Goal: Task Accomplishment & Management: Manage account settings

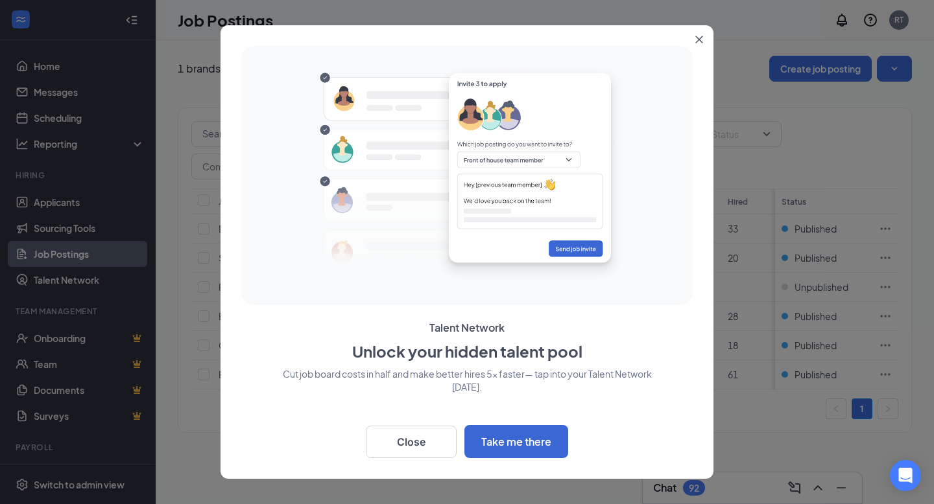
click at [701, 37] on icon "Close" at bounding box center [699, 39] width 7 height 7
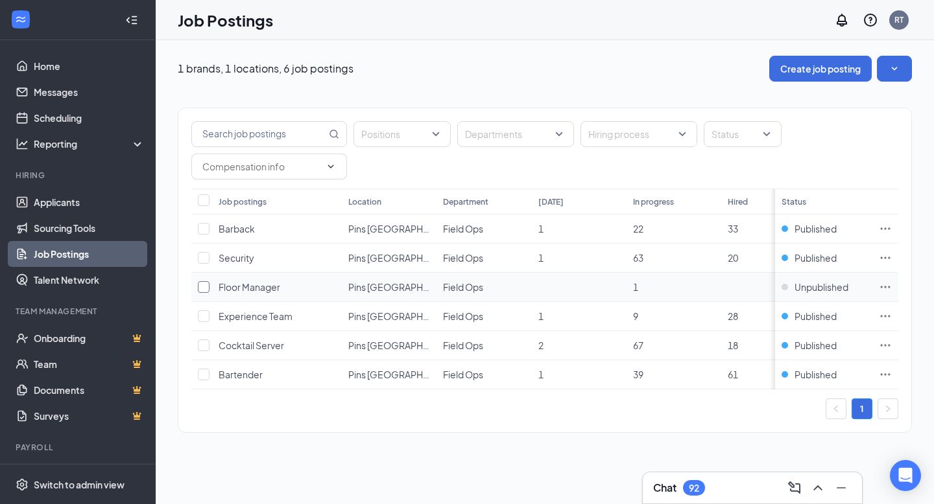
click at [205, 285] on input "checkbox" at bounding box center [204, 287] width 12 height 12
checkbox input "true"
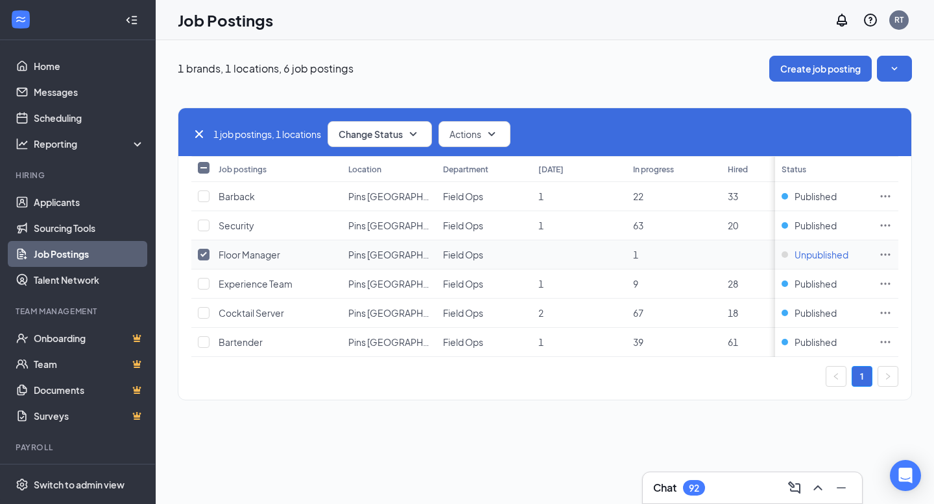
click at [827, 255] on span "Unpublished" at bounding box center [821, 254] width 54 height 13
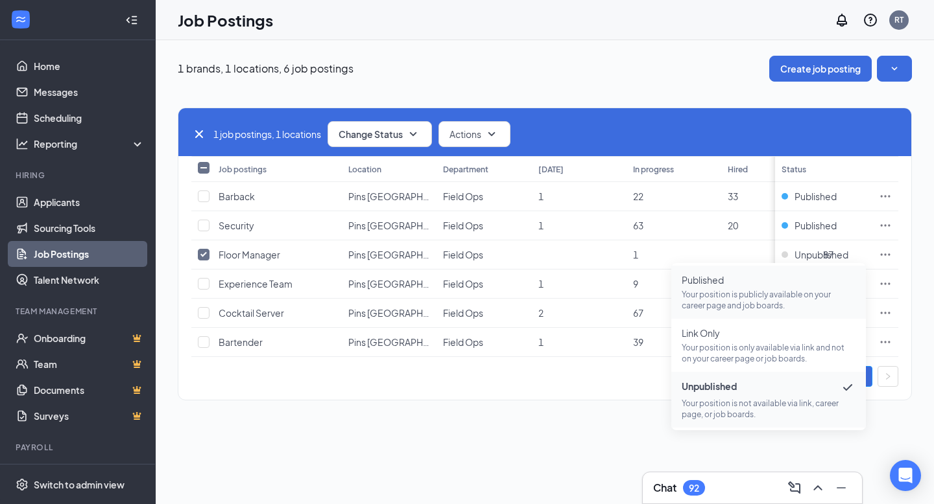
click at [765, 287] on span "Published Your position is publicly available on your career page and job board…" at bounding box center [768, 293] width 174 height 38
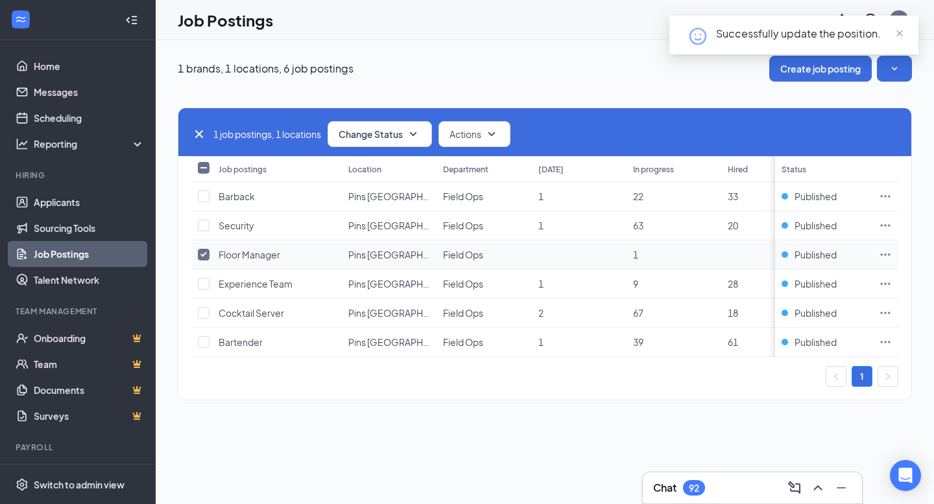
click at [635, 256] on span "1" at bounding box center [635, 255] width 5 height 12
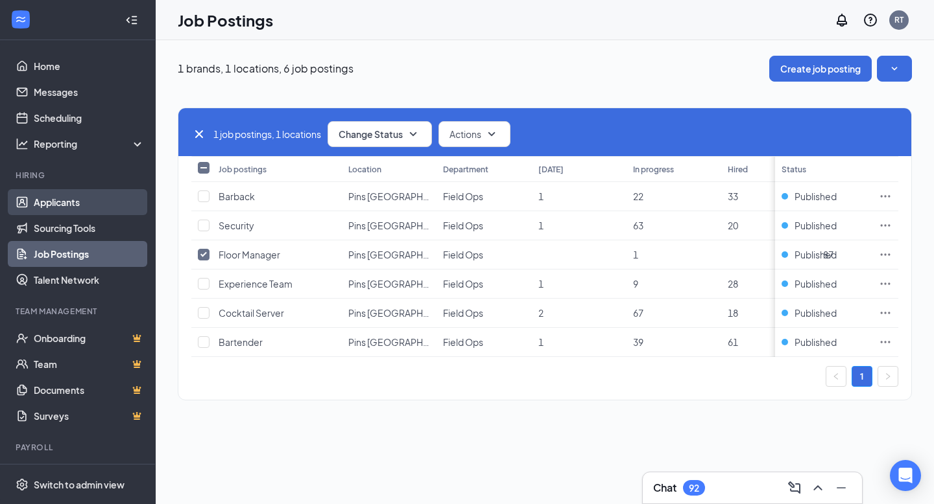
click at [86, 198] on link "Applicants" at bounding box center [89, 202] width 111 height 26
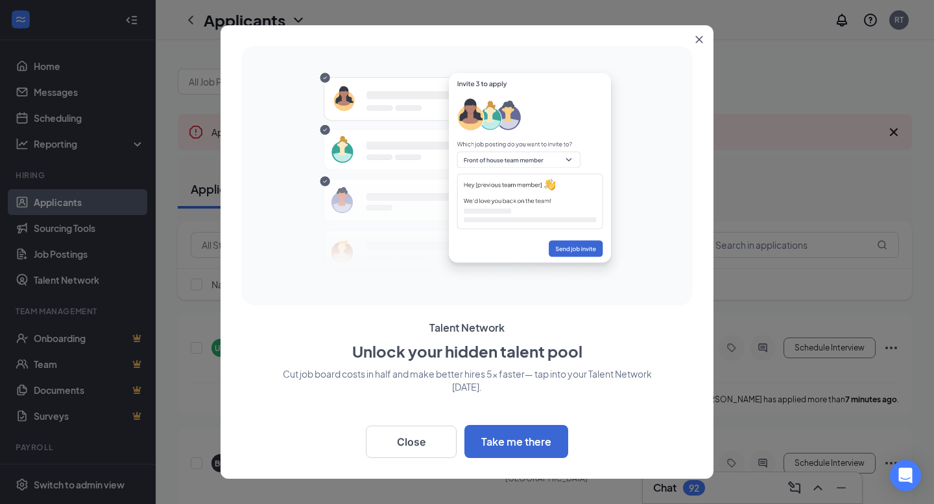
click at [696, 38] on icon "Close" at bounding box center [699, 40] width 8 height 8
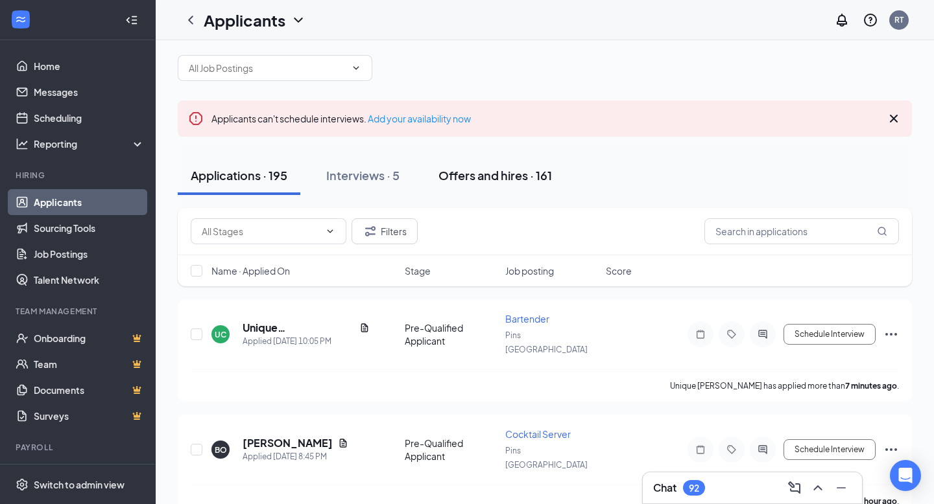
scroll to position [16, 0]
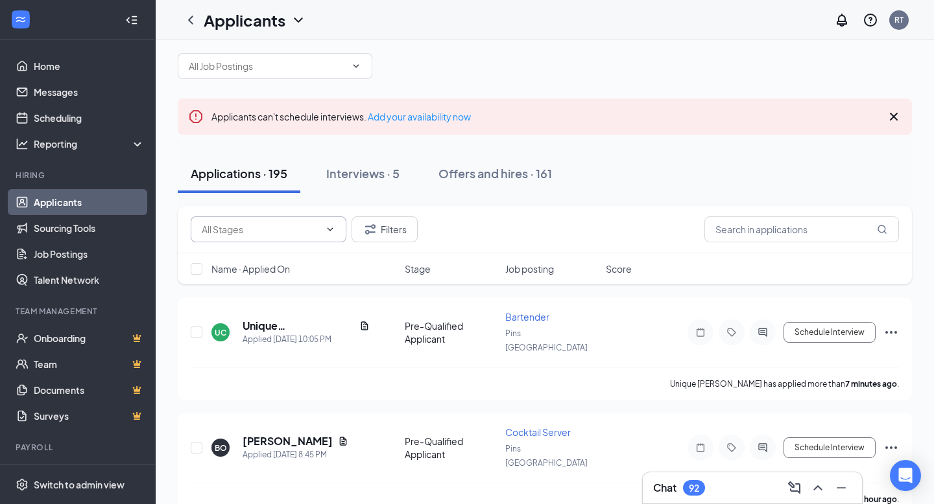
click at [325, 231] on icon "ChevronDown" at bounding box center [330, 229] width 10 height 10
click at [358, 69] on icon "ChevronDown" at bounding box center [356, 66] width 10 height 10
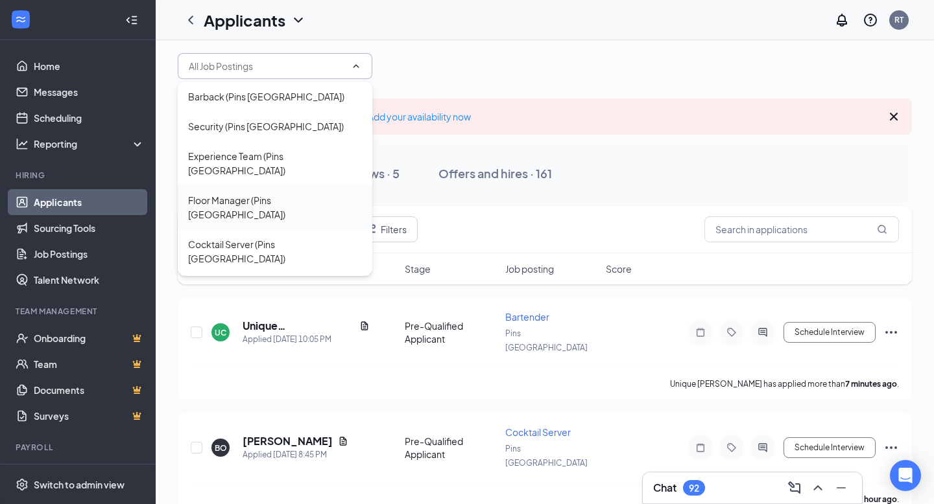
click at [315, 193] on div "Floor Manager (Pins [GEOGRAPHIC_DATA])" at bounding box center [275, 207] width 174 height 29
type input "Floor Manager (Pins [GEOGRAPHIC_DATA])"
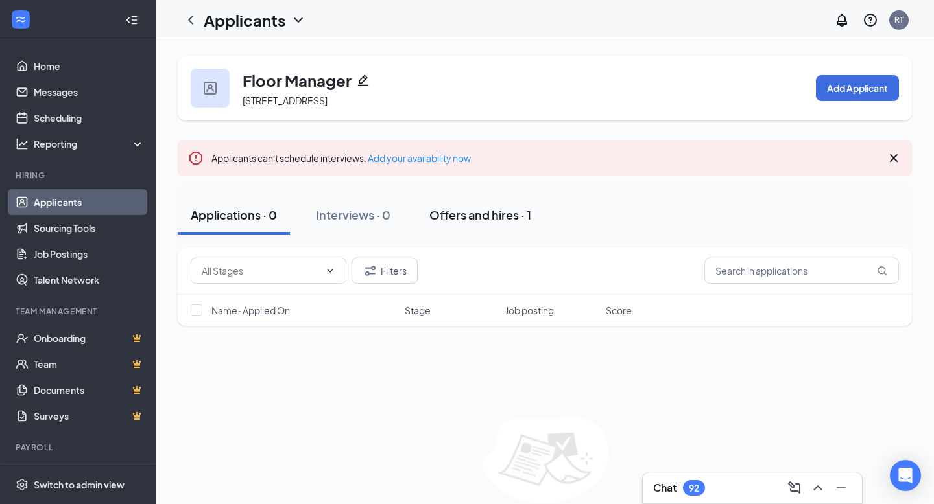
click at [465, 213] on div "Offers and hires · 1" at bounding box center [480, 215] width 102 height 16
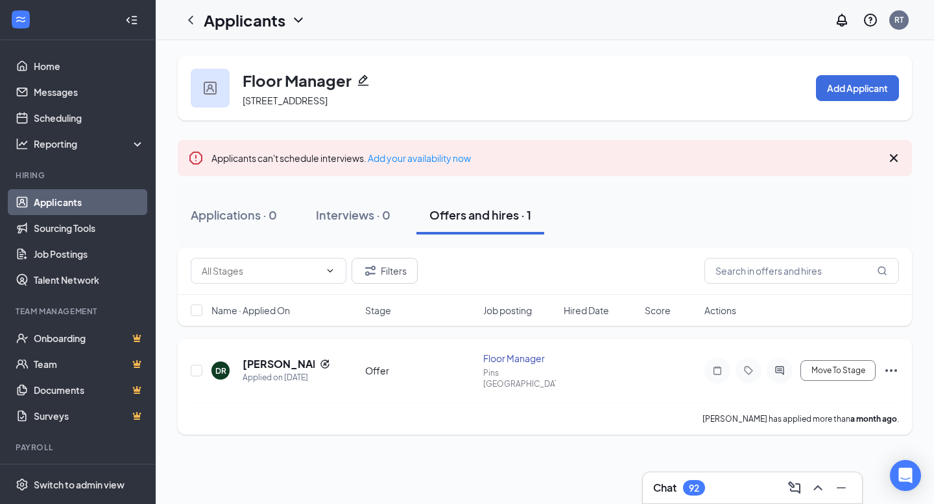
click at [897, 365] on icon "Ellipses" at bounding box center [891, 371] width 16 height 16
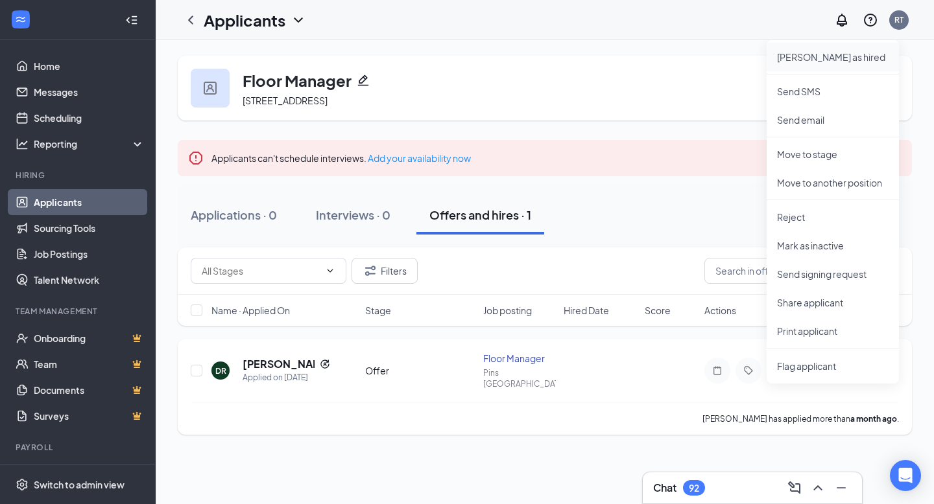
click at [839, 61] on p "[PERSON_NAME] as hired" at bounding box center [833, 57] width 112 height 13
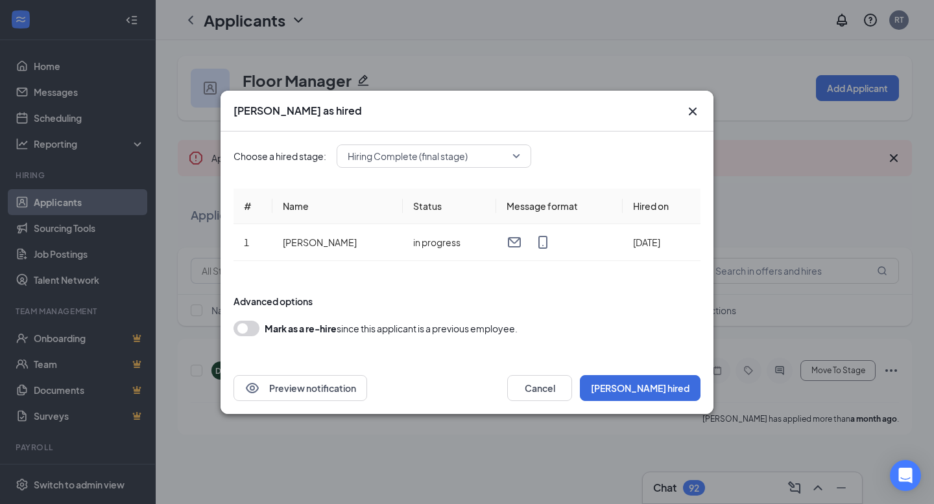
click at [692, 111] on icon "Cross" at bounding box center [693, 111] width 8 height 8
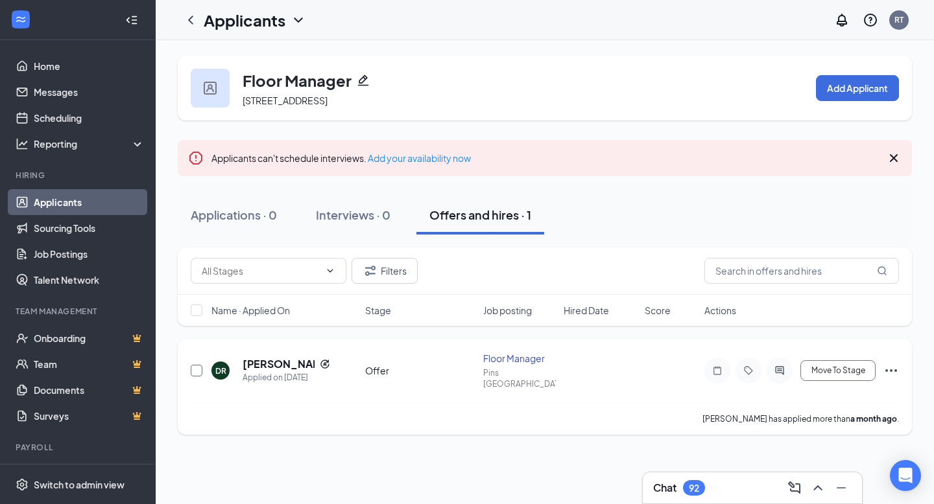
click at [198, 367] on input "checkbox" at bounding box center [197, 371] width 12 height 12
checkbox input "true"
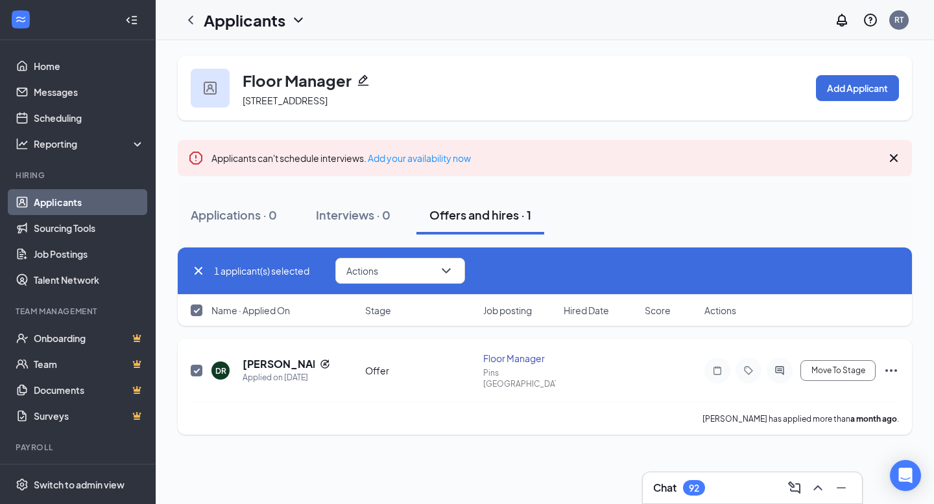
click at [896, 368] on icon "Ellipses" at bounding box center [891, 371] width 16 height 16
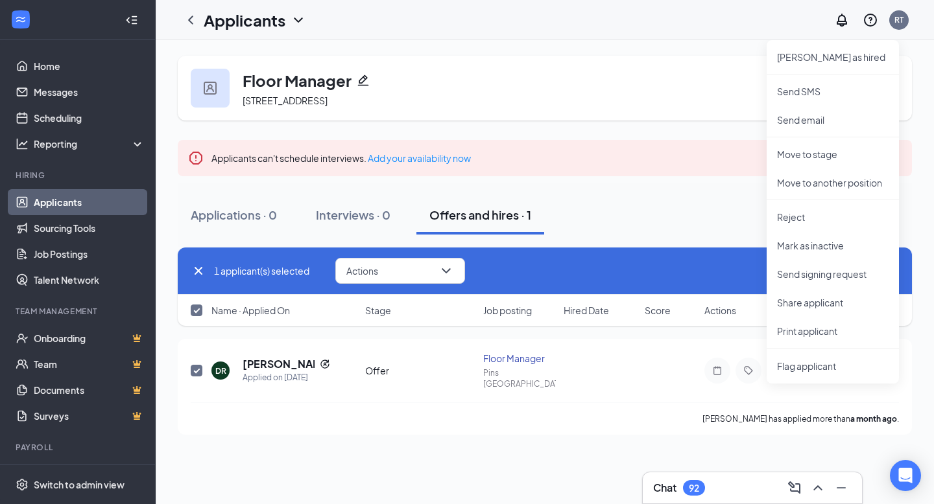
click at [196, 273] on icon "Cross" at bounding box center [199, 271] width 16 height 16
checkbox input "false"
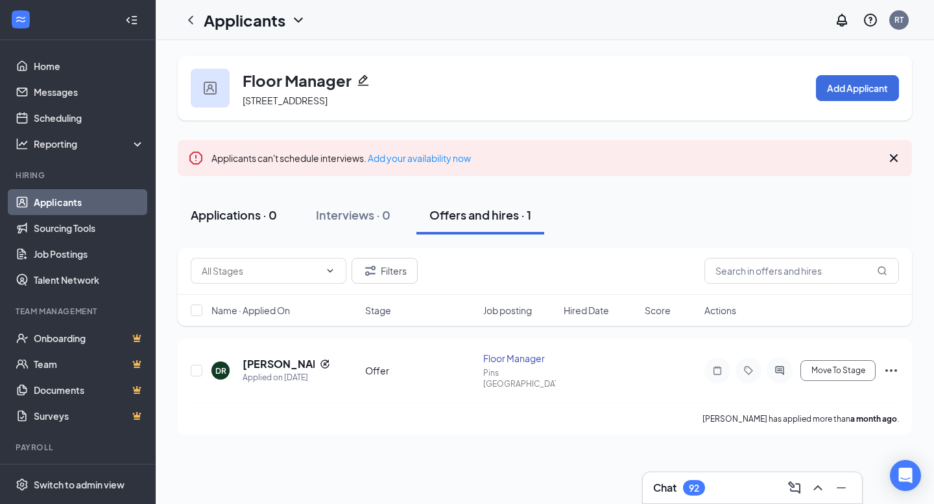
click at [220, 217] on div "Applications · 0" at bounding box center [234, 215] width 86 height 16
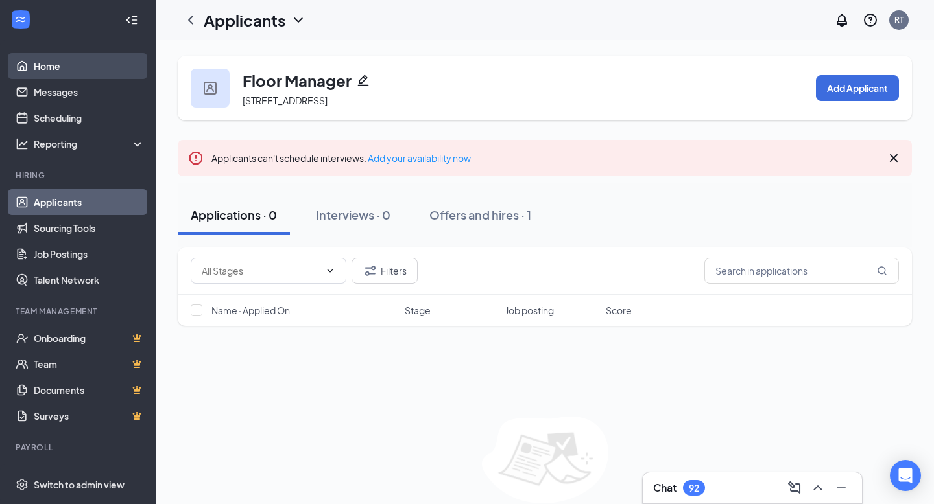
click at [61, 65] on link "Home" at bounding box center [89, 66] width 111 height 26
